Goal: Task Accomplishment & Management: Manage account settings

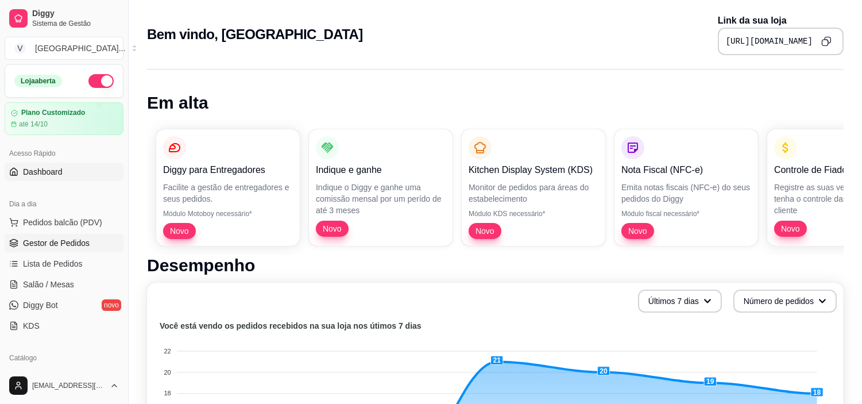
click at [95, 237] on link "Gestor de Pedidos" at bounding box center [64, 243] width 119 height 18
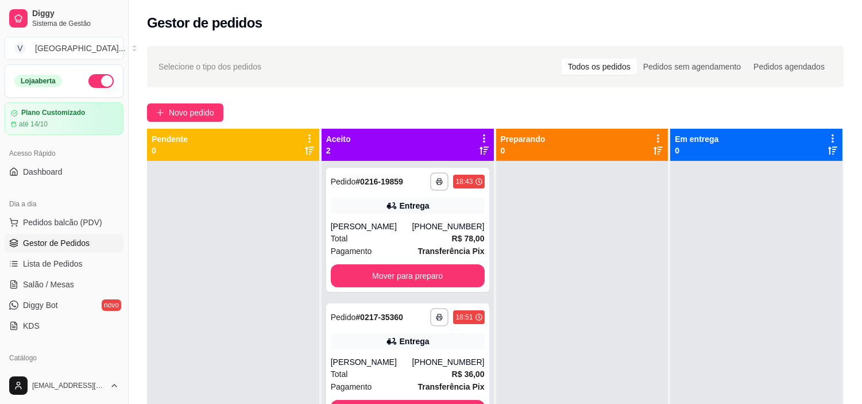
click at [191, 123] on div "**********" at bounding box center [495, 292] width 733 height 507
click at [188, 109] on span "Novo pedido" at bounding box center [191, 112] width 45 height 13
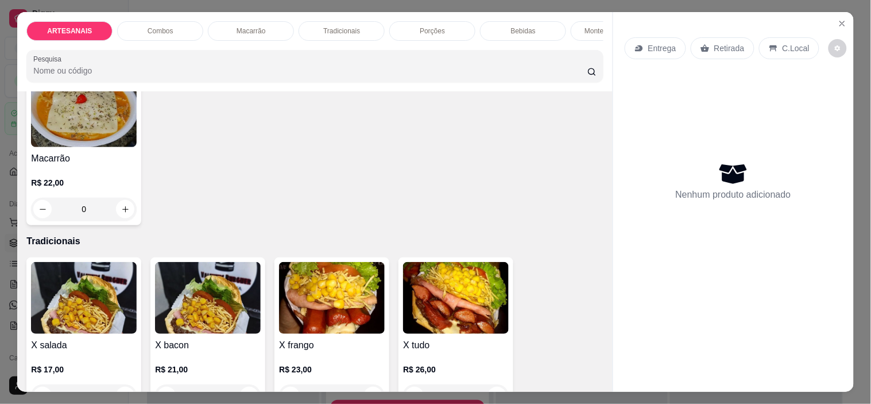
scroll to position [957, 0]
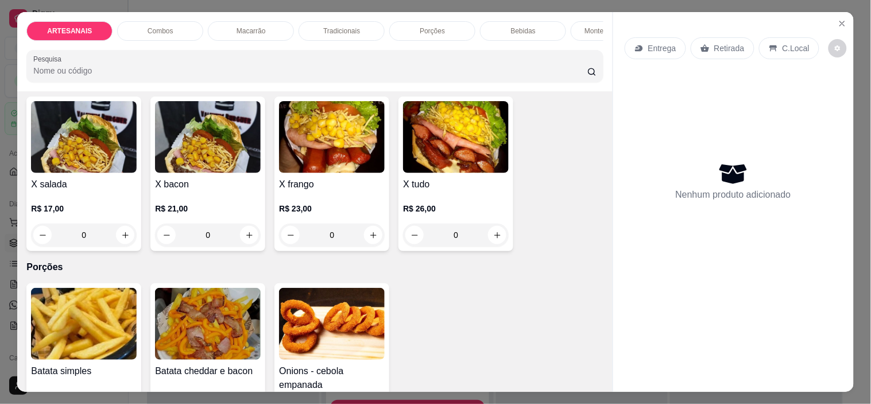
click at [127, 230] on div "0" at bounding box center [84, 234] width 106 height 23
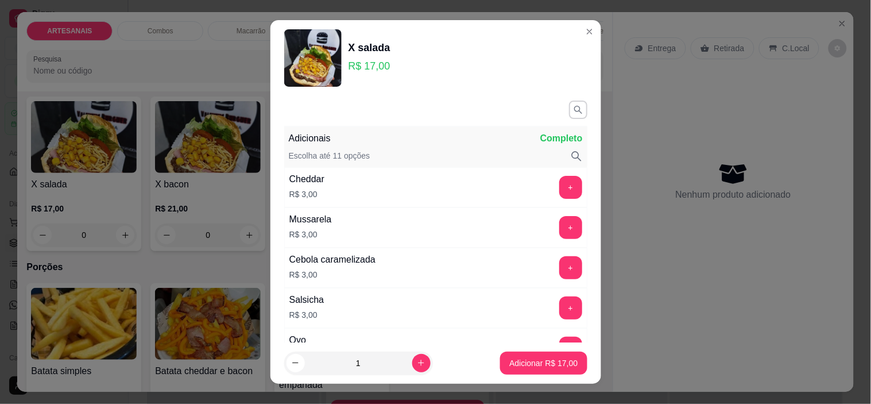
click at [513, 376] on footer "1 Adicionar R$ 17,00" at bounding box center [435, 362] width 331 height 41
click at [512, 360] on p "Adicionar R$ 17,00" at bounding box center [543, 362] width 68 height 11
type input "1"
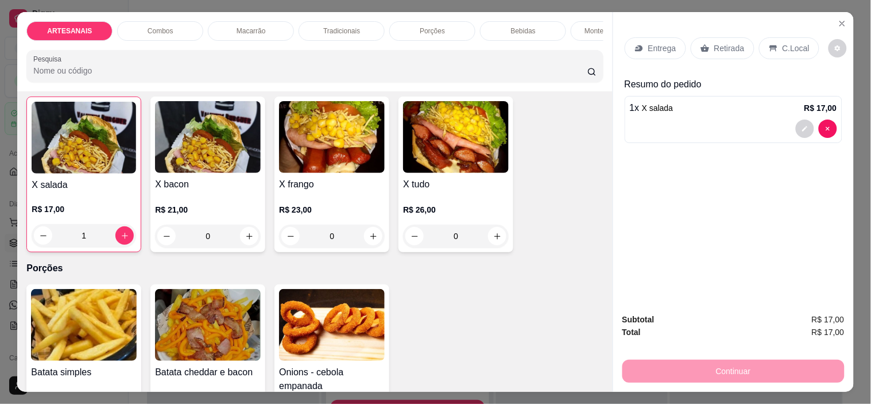
click at [726, 44] on p "Retirada" at bounding box center [729, 47] width 30 height 11
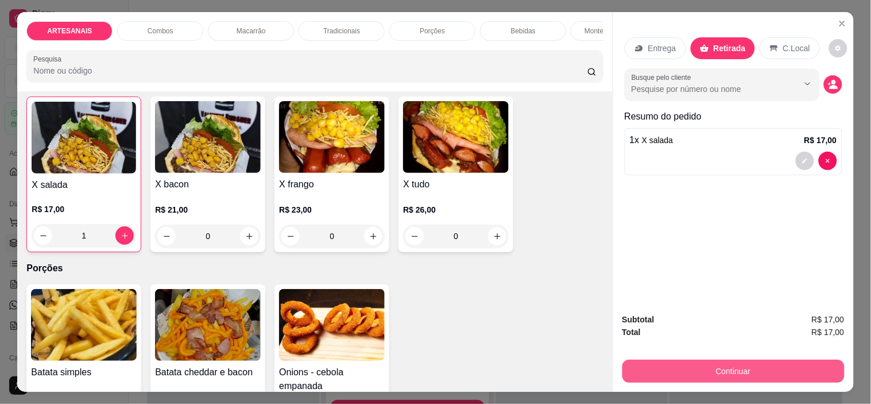
click at [745, 357] on div "Continuar" at bounding box center [734, 370] width 222 height 26
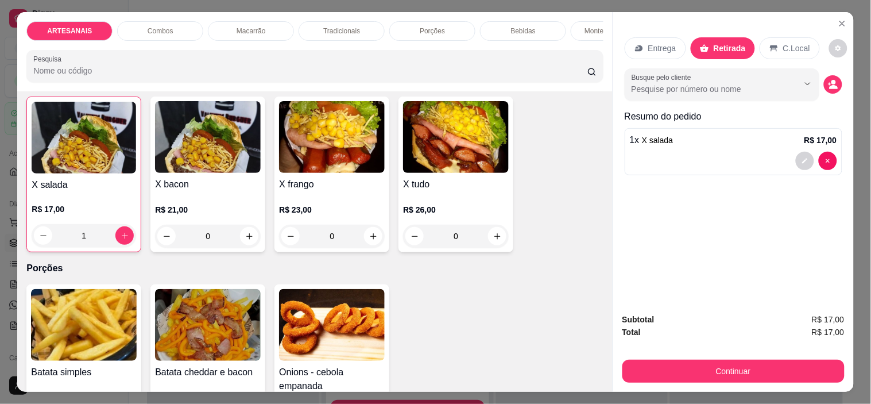
click at [747, 357] on div "Continuar" at bounding box center [734, 370] width 222 height 26
click at [748, 359] on button "Continuar" at bounding box center [734, 370] width 222 height 23
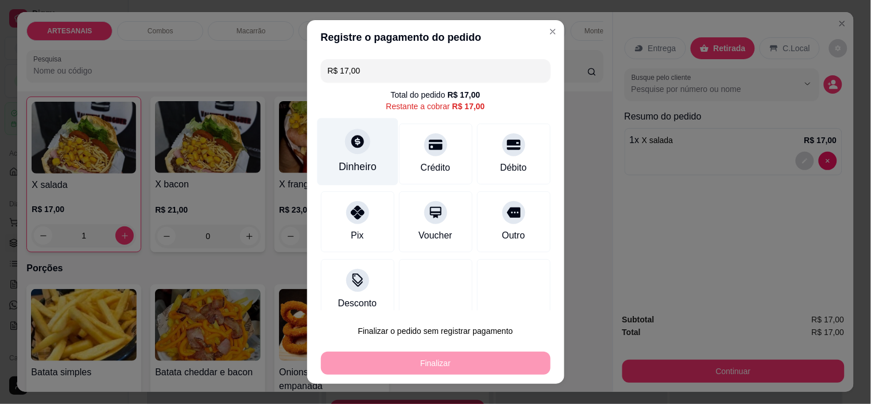
click at [339, 152] on div "Dinheiro" at bounding box center [357, 151] width 81 height 67
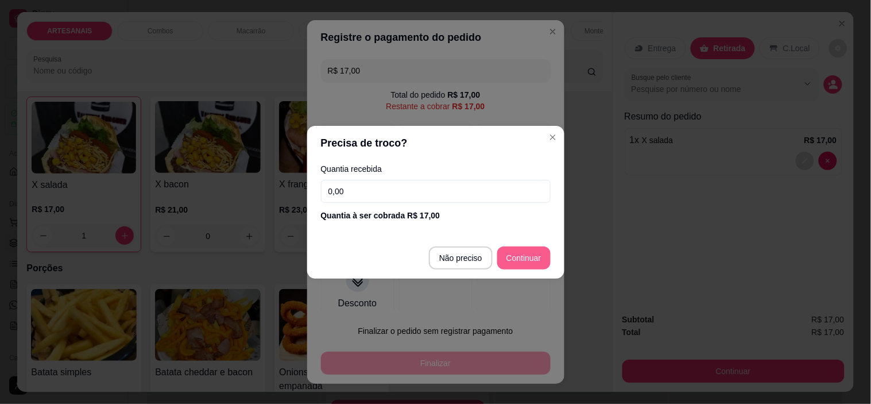
type input "R$ 0,00"
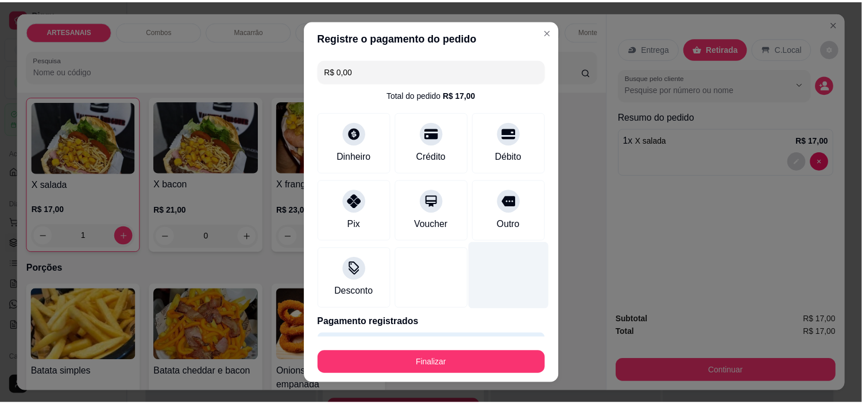
scroll to position [35, 0]
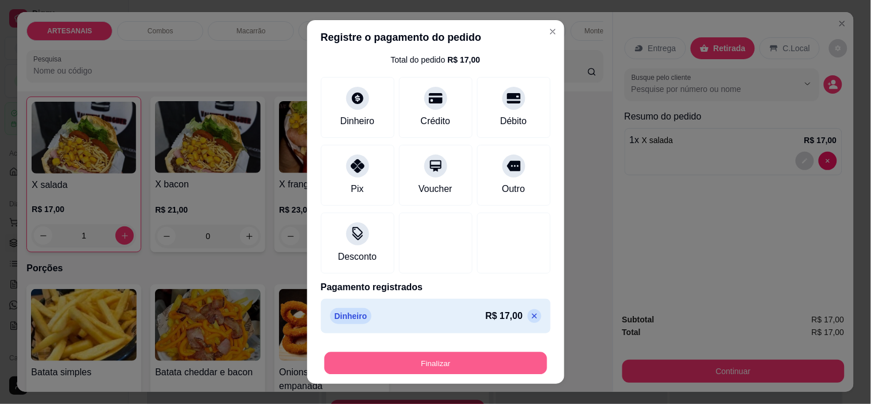
click at [485, 361] on button "Finalizar" at bounding box center [435, 362] width 223 height 22
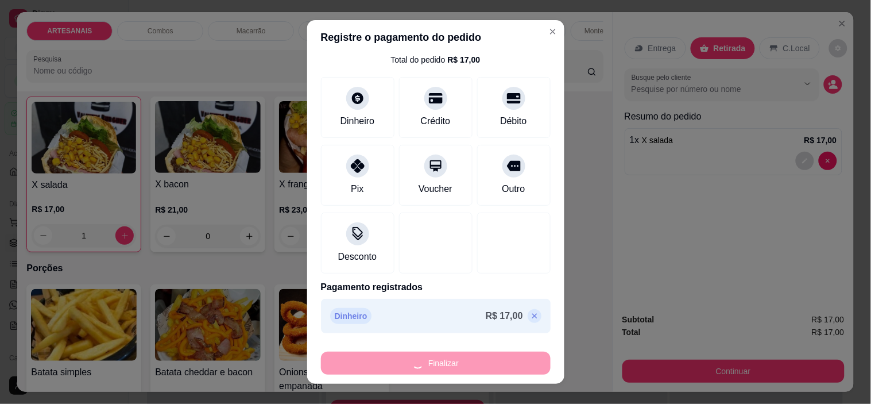
type input "0"
type input "-R$ 17,00"
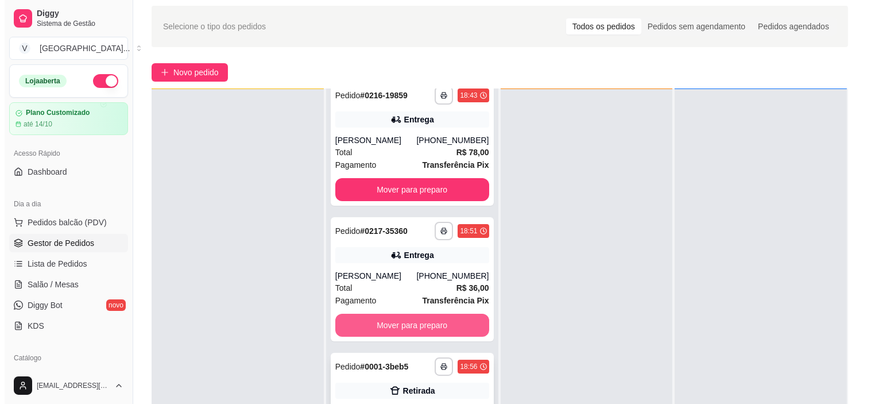
scroll to position [175, 0]
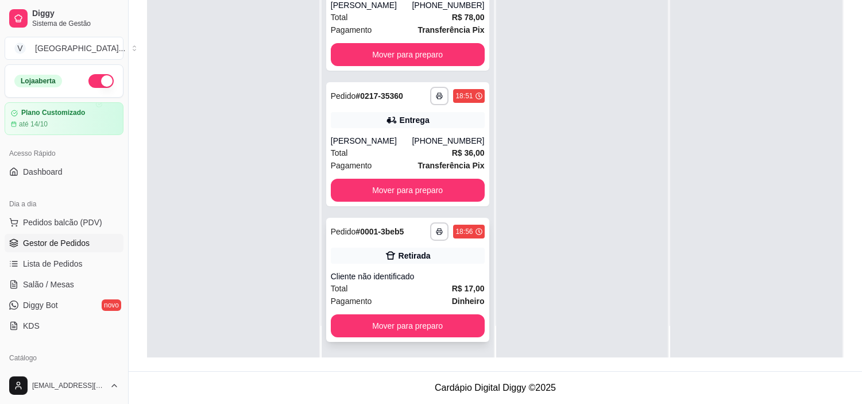
click at [426, 289] on div "Total R$ 17,00" at bounding box center [408, 288] width 154 height 13
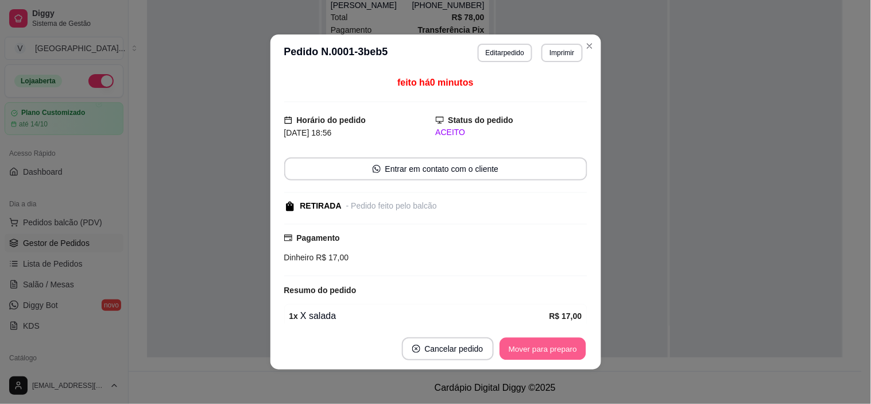
click at [534, 350] on button "Mover para preparo" at bounding box center [543, 349] width 86 height 22
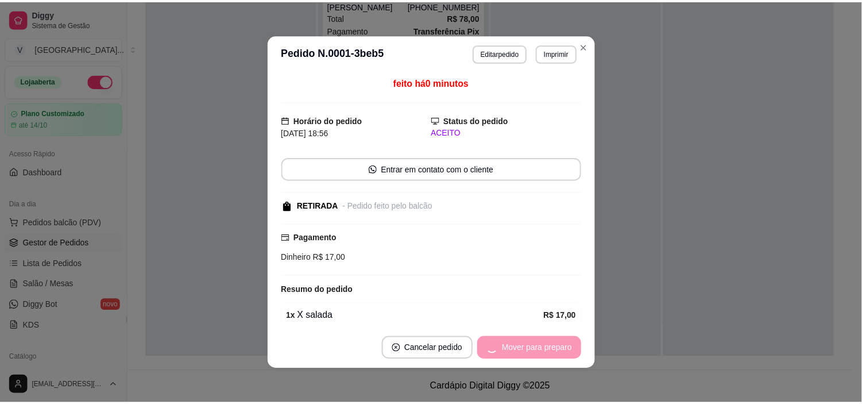
scroll to position [0, 0]
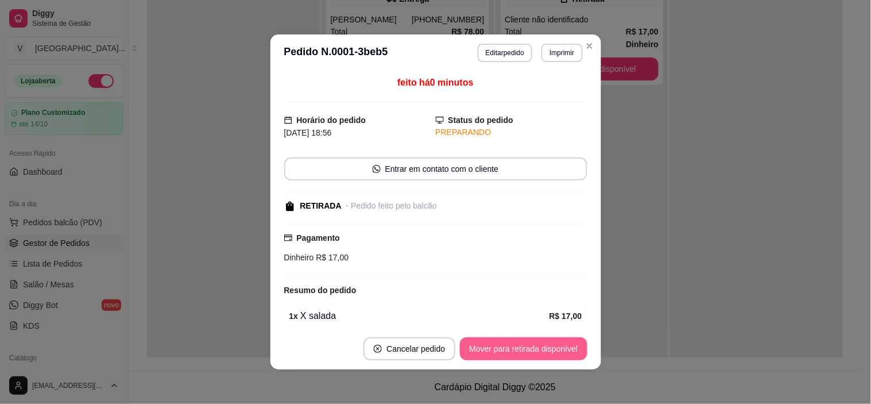
click at [535, 351] on button "Mover para retirada disponível" at bounding box center [523, 348] width 127 height 23
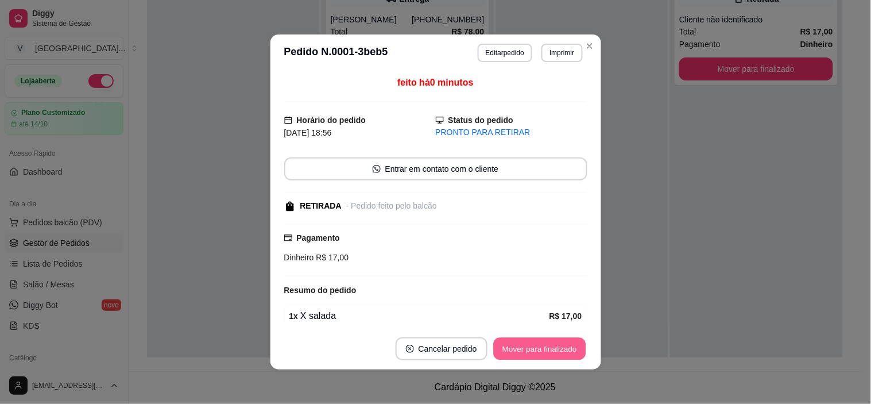
click at [535, 351] on button "Mover para finalizado" at bounding box center [539, 349] width 92 height 22
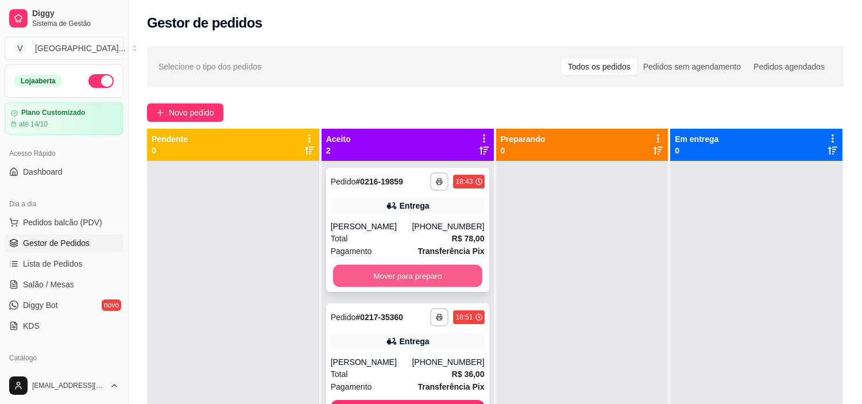
click at [400, 281] on button "Mover para preparo" at bounding box center [407, 276] width 149 height 22
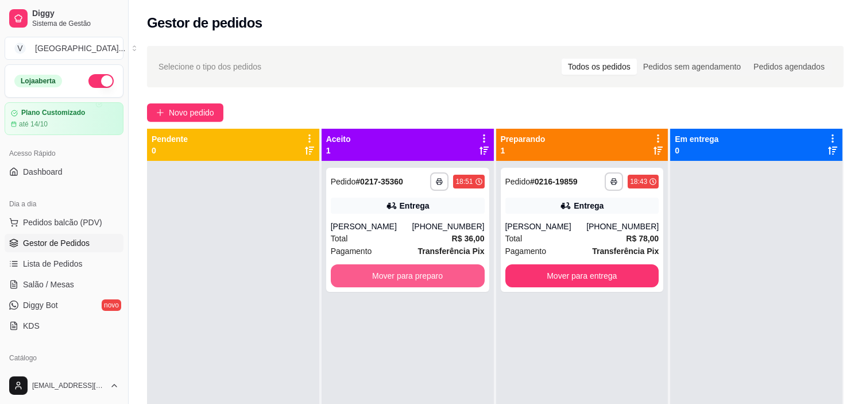
click at [400, 281] on button "Mover para preparo" at bounding box center [408, 275] width 154 height 23
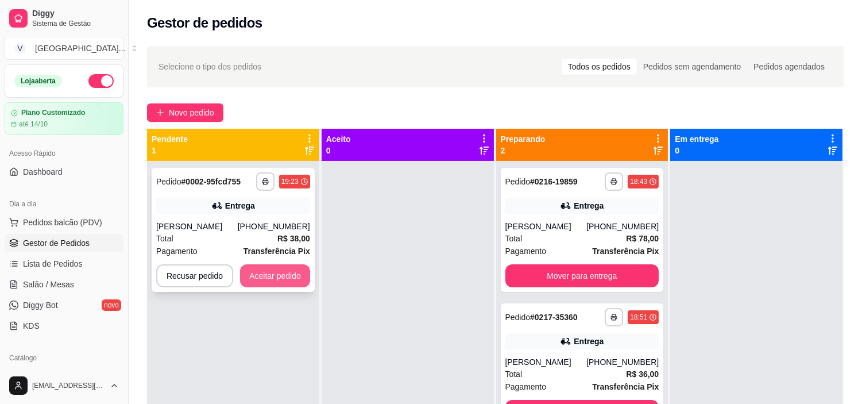
click at [301, 279] on button "Aceitar pedido" at bounding box center [275, 275] width 70 height 23
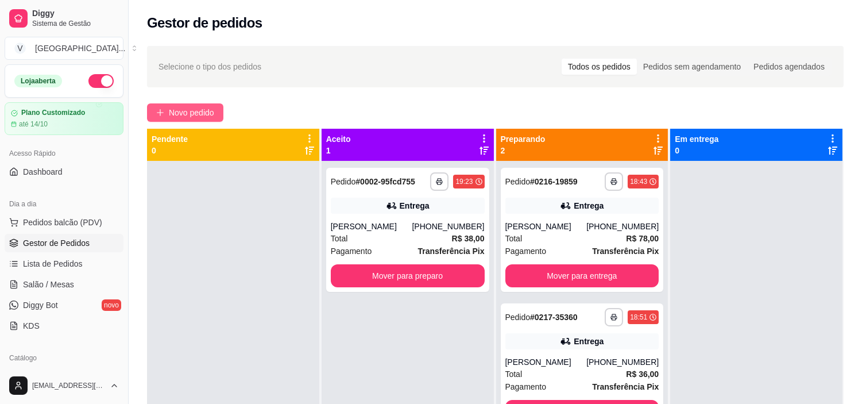
click at [198, 106] on span "Novo pedido" at bounding box center [191, 112] width 45 height 13
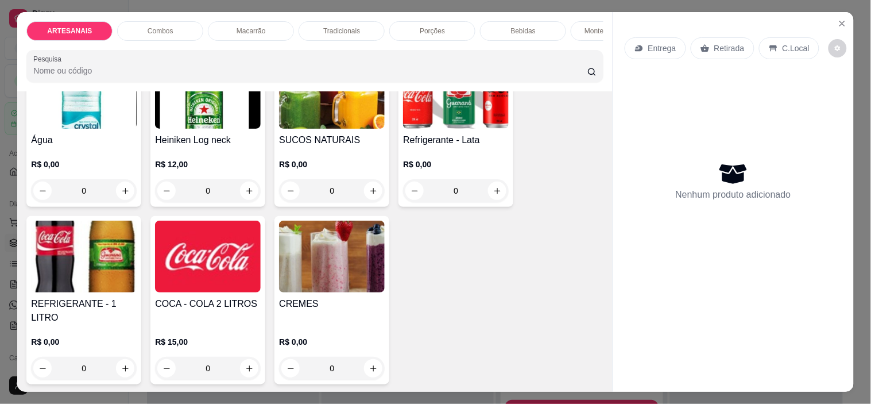
scroll to position [1394, 0]
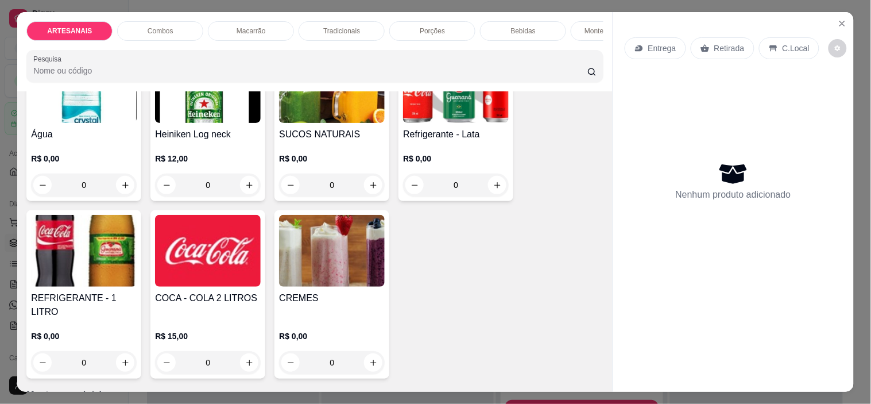
click at [372, 192] on div "0" at bounding box center [332, 184] width 106 height 23
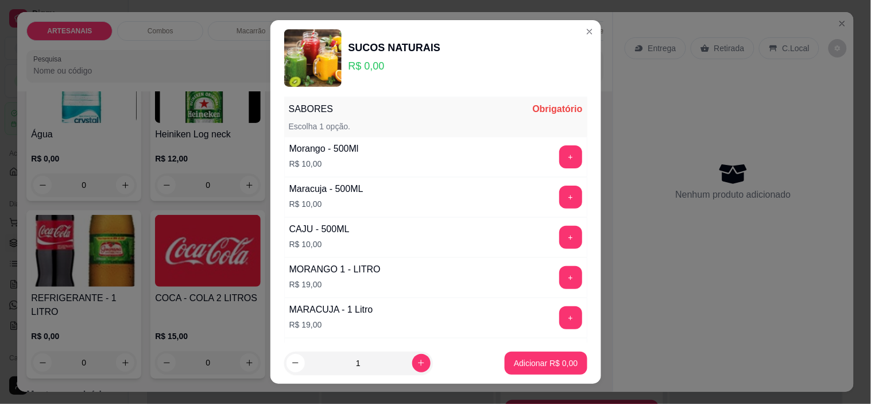
scroll to position [0, 0]
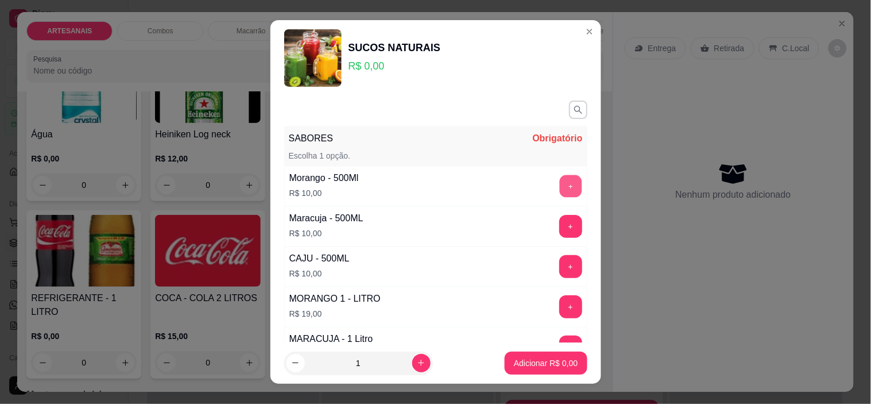
click at [559, 185] on button "+" at bounding box center [570, 186] width 22 height 22
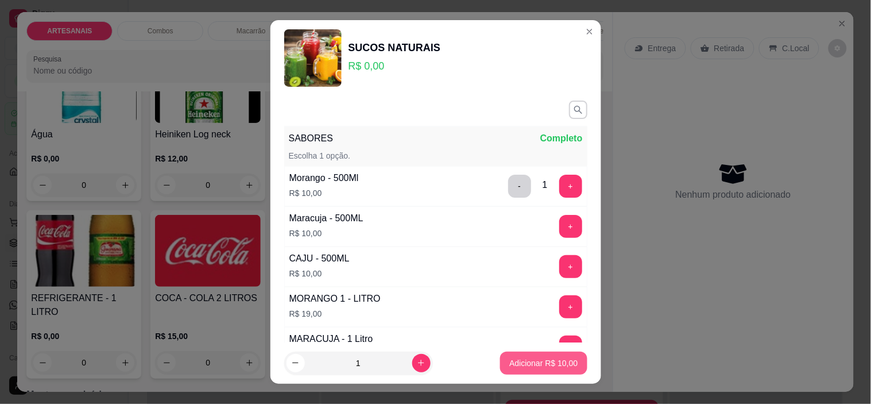
click at [532, 351] on button "Adicionar R$ 10,00" at bounding box center [543, 362] width 87 height 23
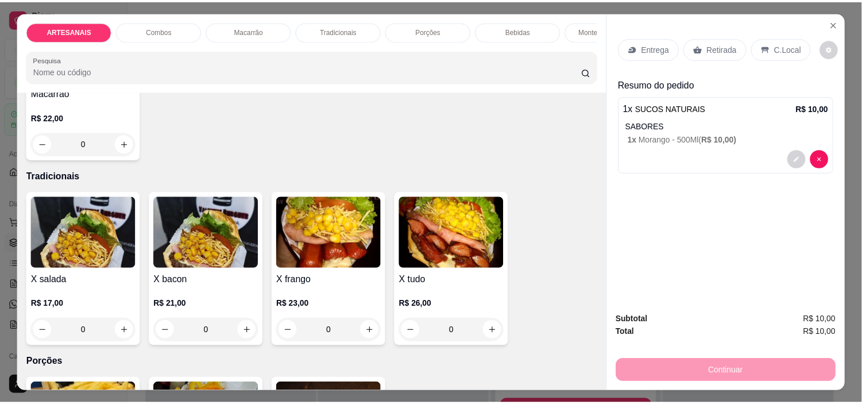
scroll to position [883, 0]
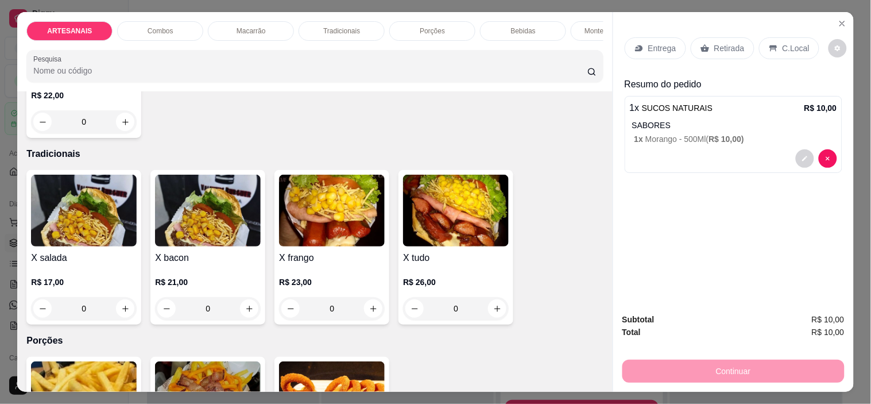
click at [368, 306] on div "0" at bounding box center [332, 308] width 106 height 23
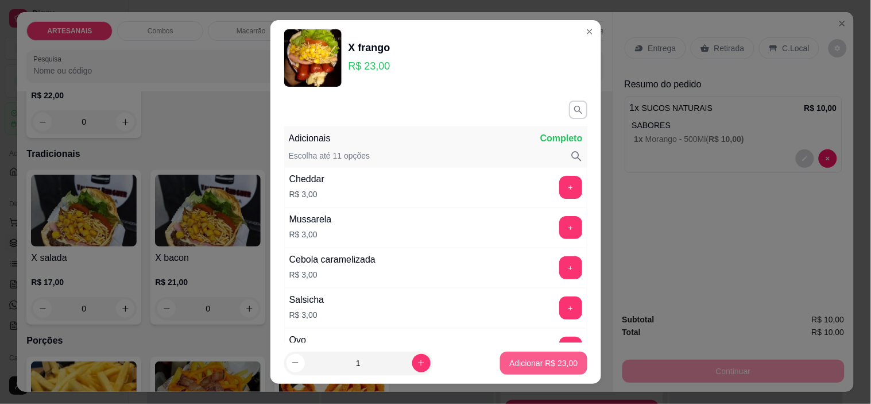
click at [536, 362] on p "Adicionar R$ 23,00" at bounding box center [543, 362] width 68 height 11
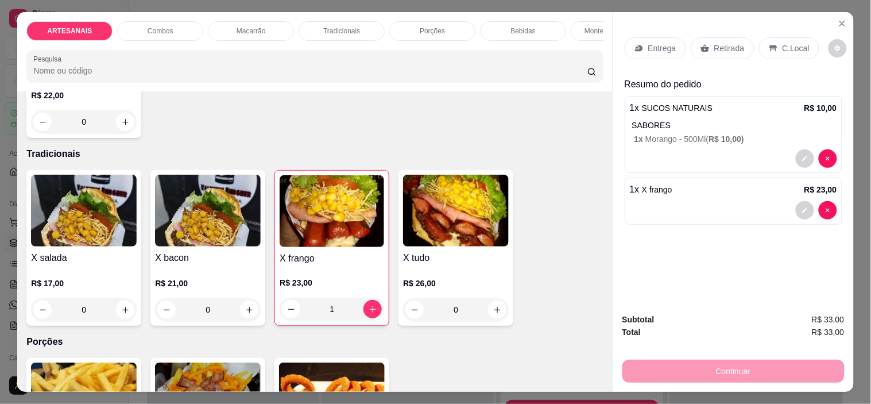
click at [783, 43] on p "C.Local" at bounding box center [796, 47] width 27 height 11
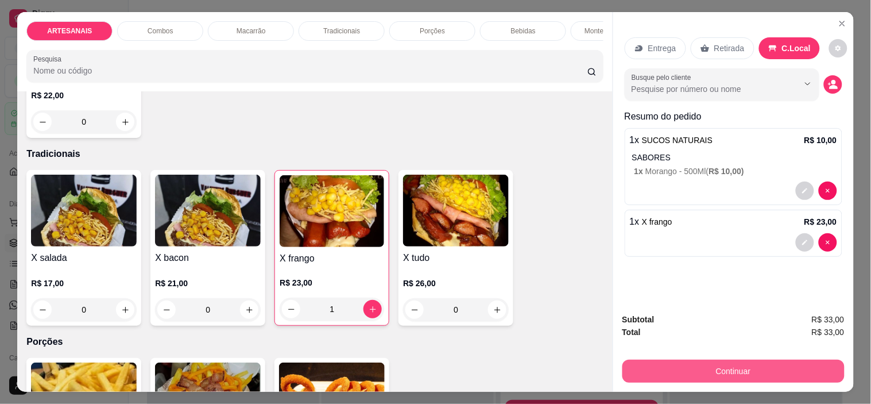
click at [791, 362] on button "Continuar" at bounding box center [734, 370] width 222 height 23
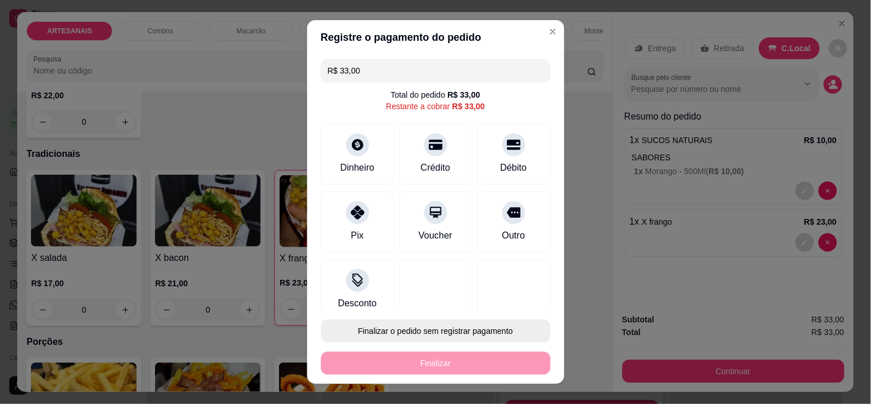
click at [446, 335] on button "Finalizar o pedido sem registrar pagamento" at bounding box center [436, 330] width 230 height 23
click at [502, 292] on button "Confirmar" at bounding box center [501, 297] width 41 height 17
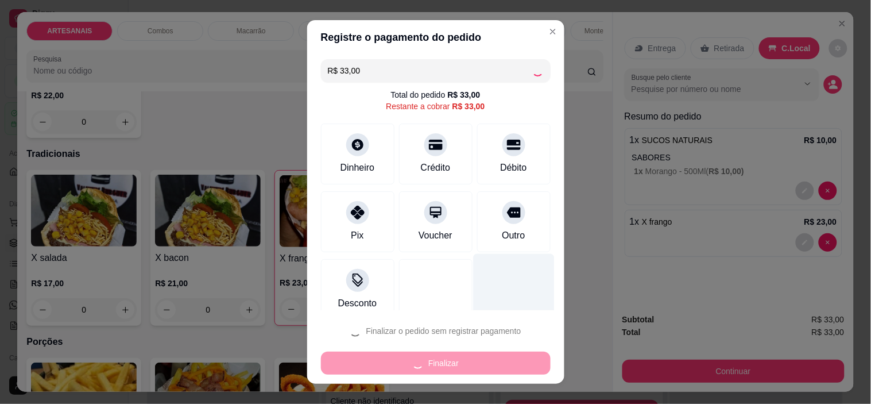
type input "0"
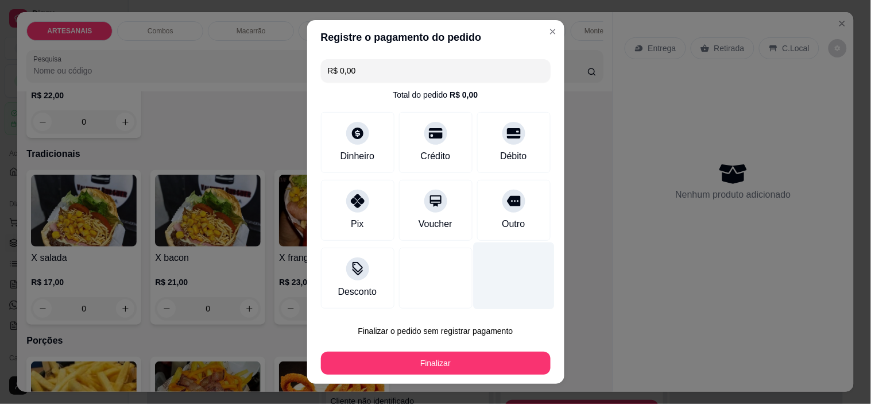
type input "R$ 0,00"
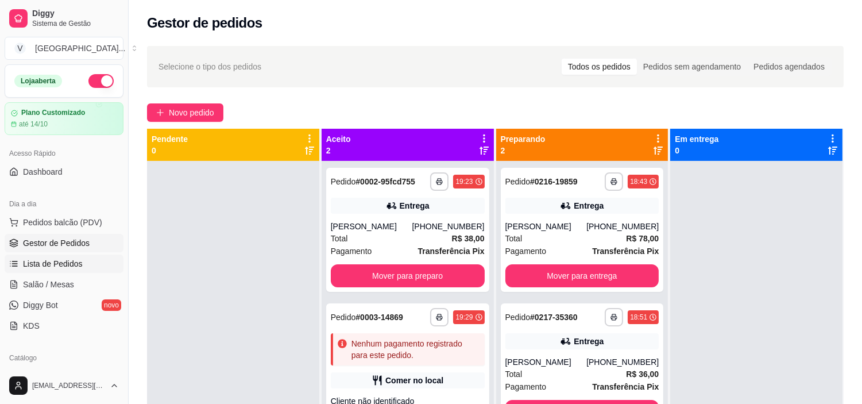
click at [58, 269] on span "Lista de Pedidos" at bounding box center [53, 263] width 60 height 11
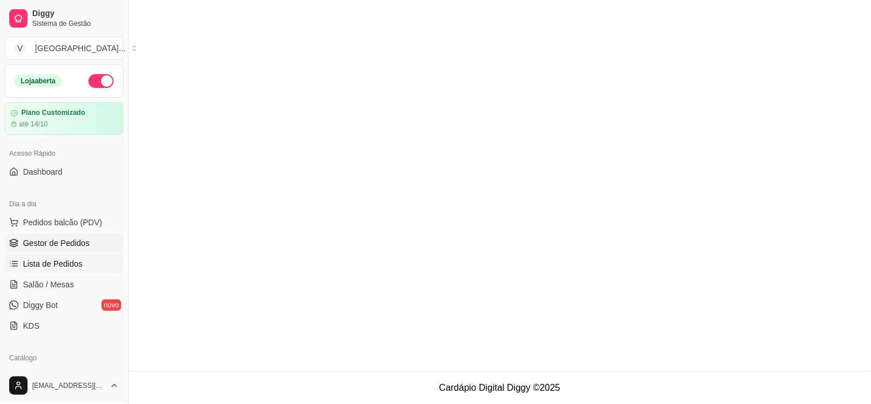
click at [64, 247] on span "Gestor de Pedidos" at bounding box center [56, 242] width 67 height 11
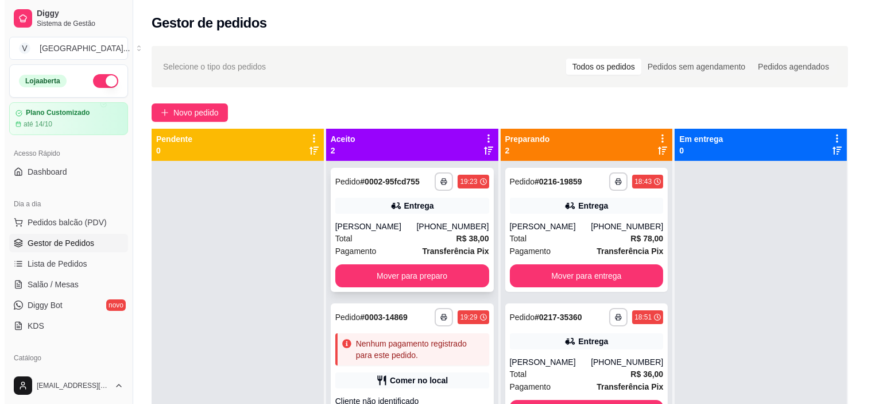
scroll to position [21, 0]
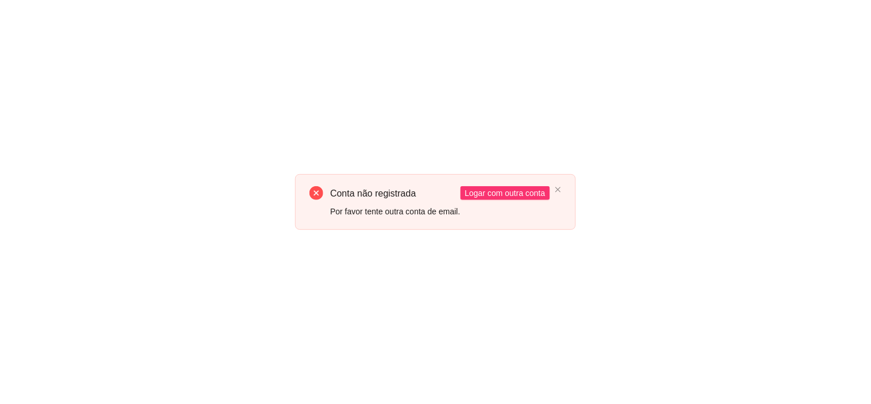
click at [558, 193] on div "Conta não registrada Por favor tente outra conta de email. Logar com outra conta" at bounding box center [435, 202] width 281 height 56
click at [559, 191] on icon "close" at bounding box center [558, 189] width 7 height 7
